Goal: Information Seeking & Learning: Learn about a topic

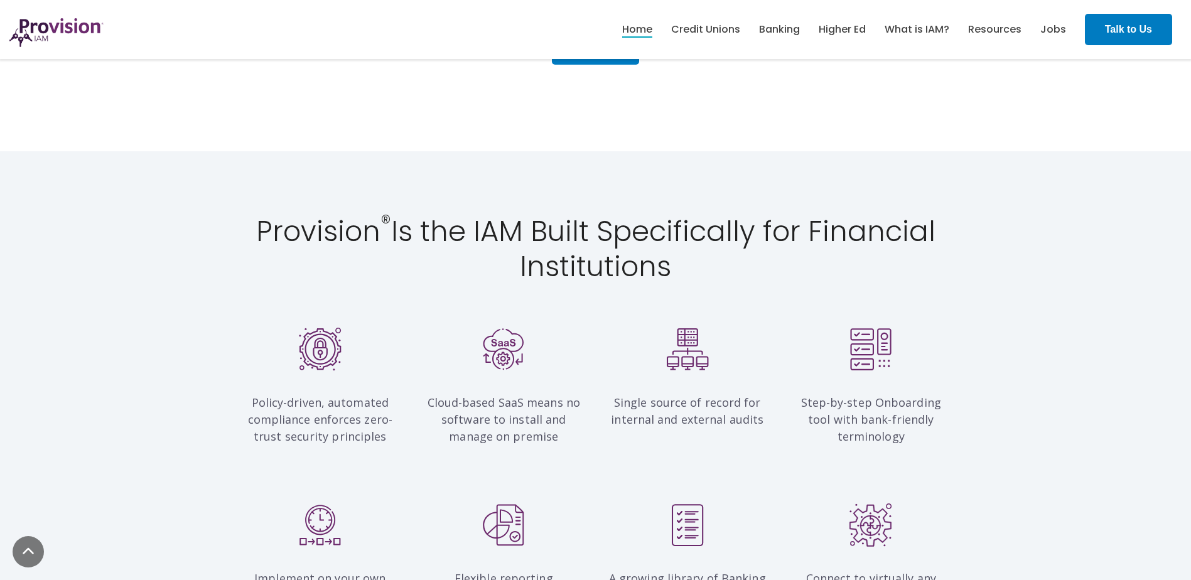
scroll to position [1068, 0]
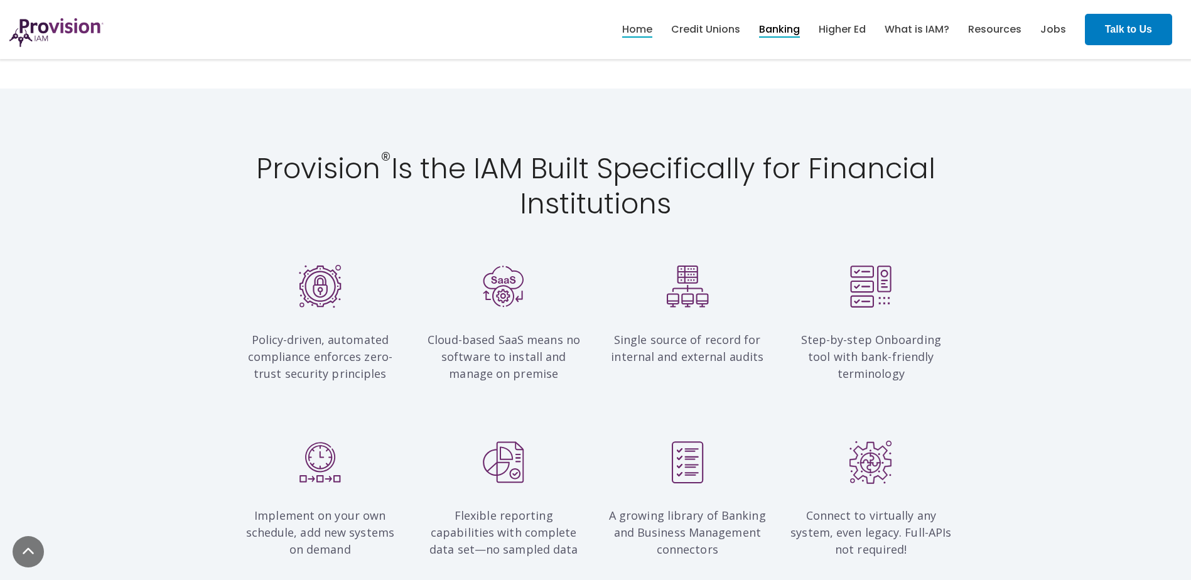
click at [796, 31] on link "Banking" at bounding box center [779, 29] width 41 height 21
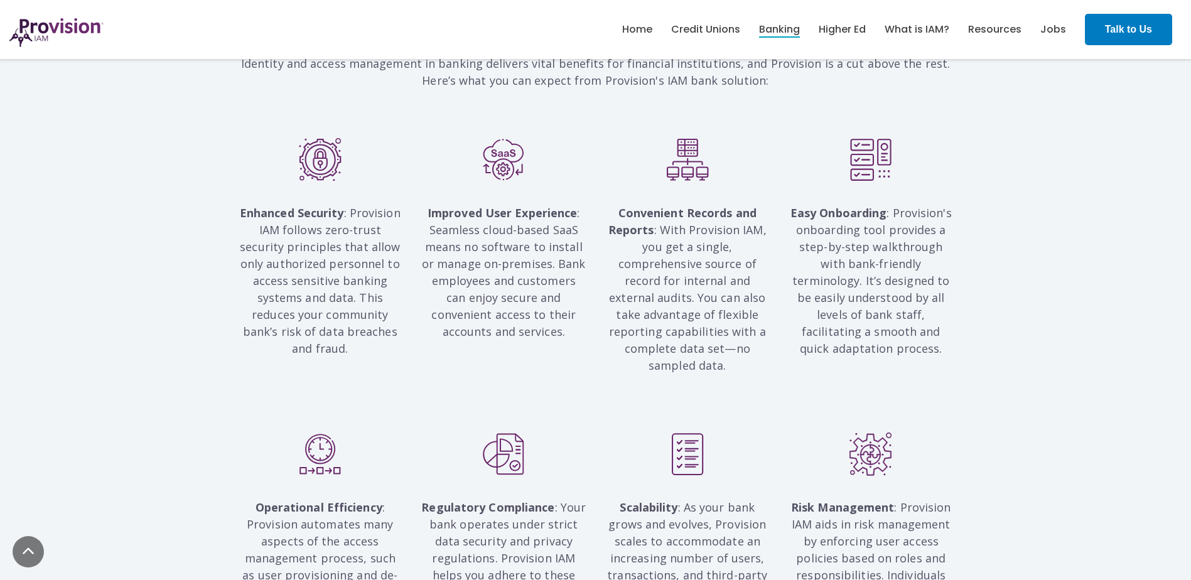
scroll to position [872, 0]
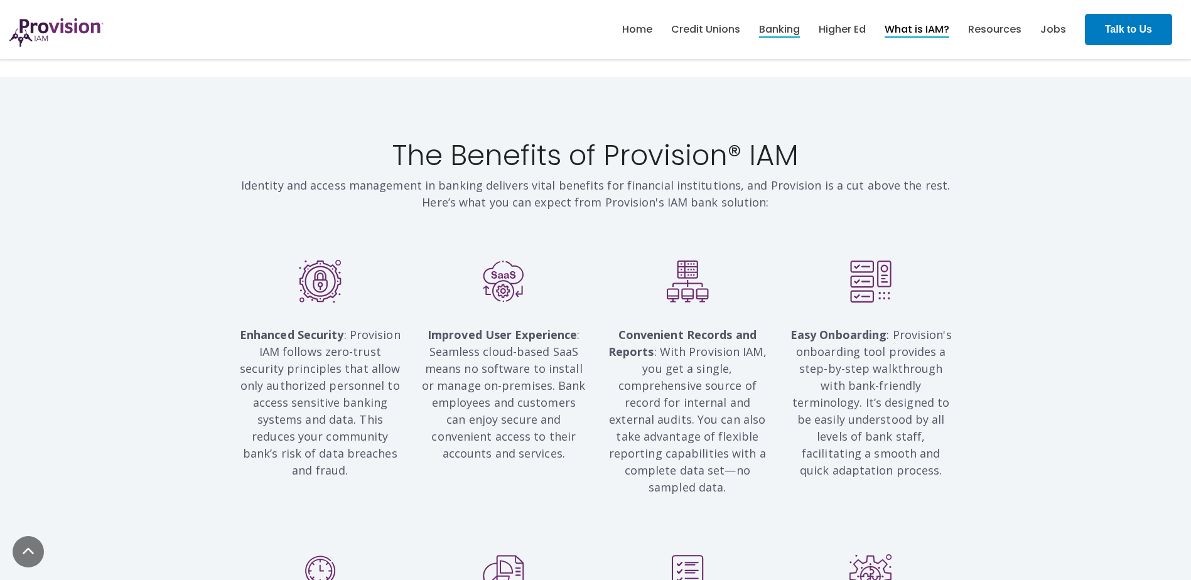
click at [904, 31] on link "What is IAM?" at bounding box center [917, 29] width 65 height 21
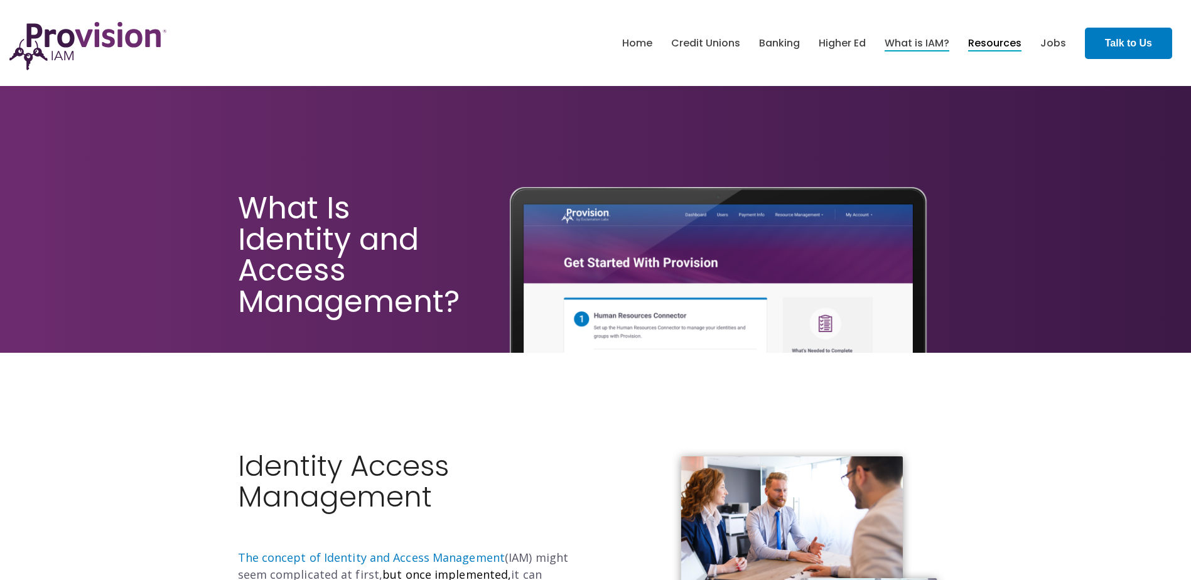
click at [997, 40] on link "Resources" at bounding box center [994, 43] width 53 height 21
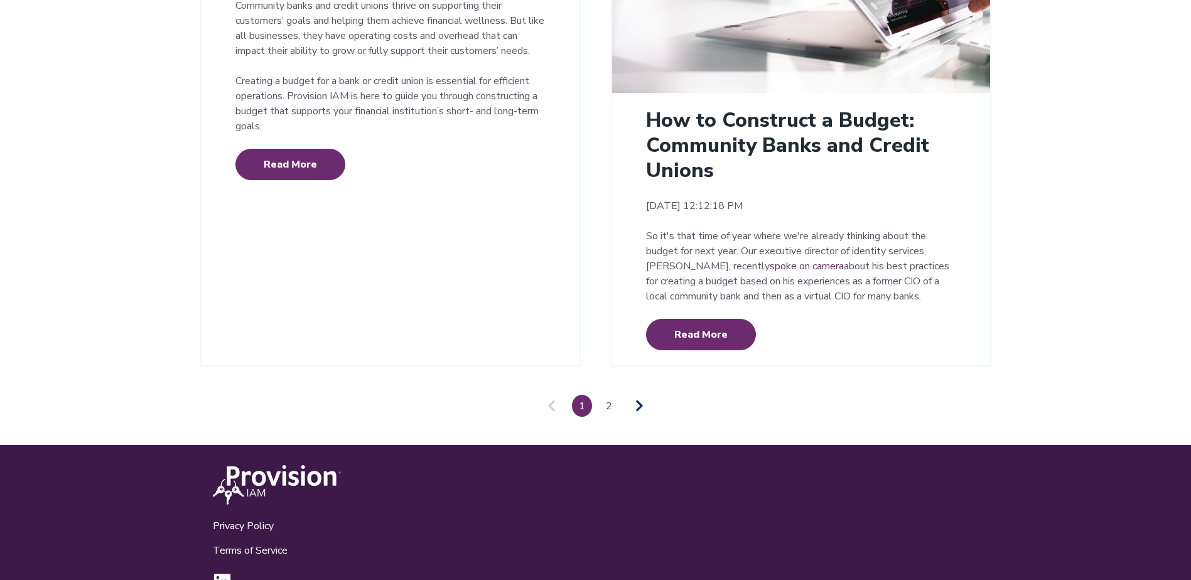
scroll to position [2930, 0]
